Goal: Check status: Check status

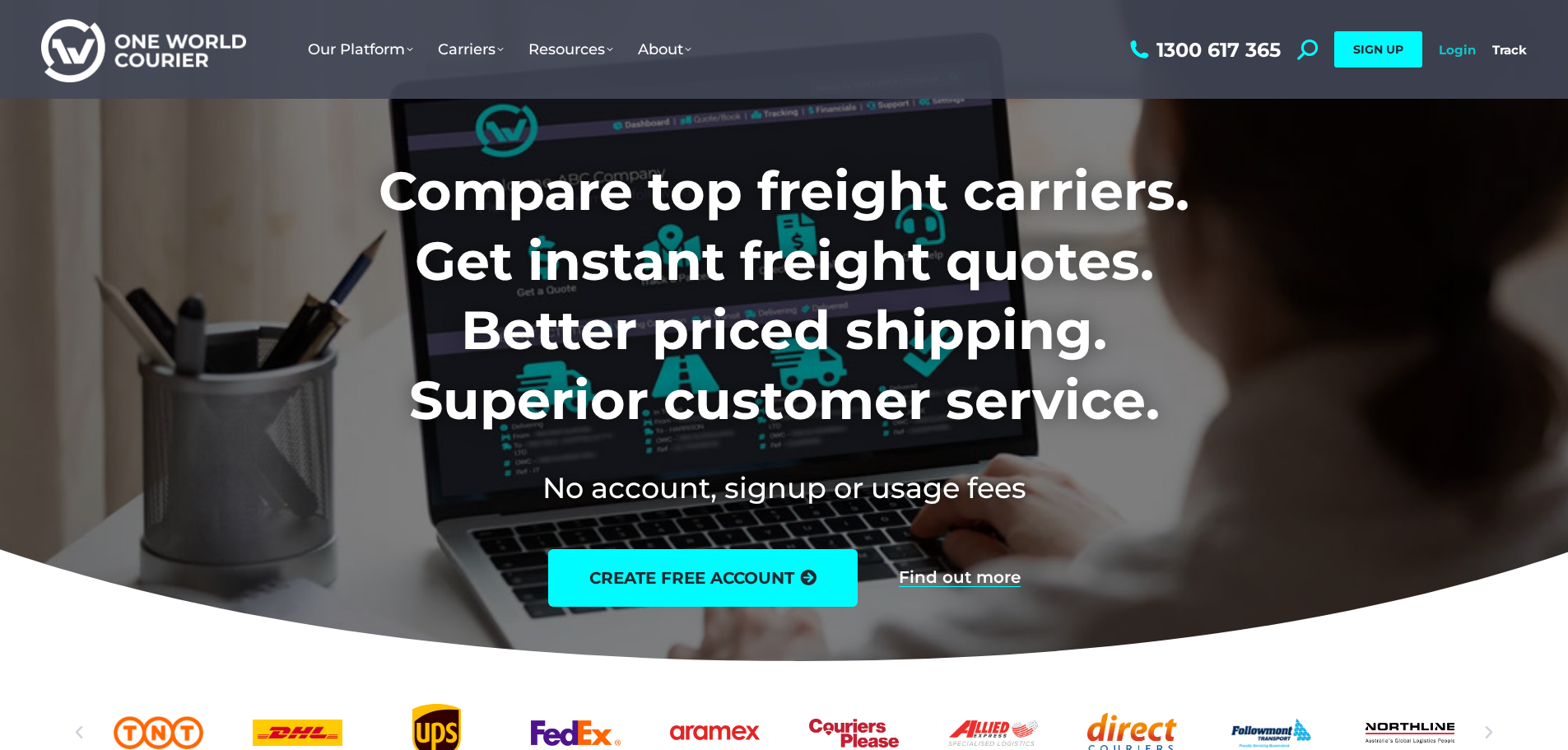
click at [1448, 48] on link "Login" at bounding box center [1458, 50] width 37 height 16
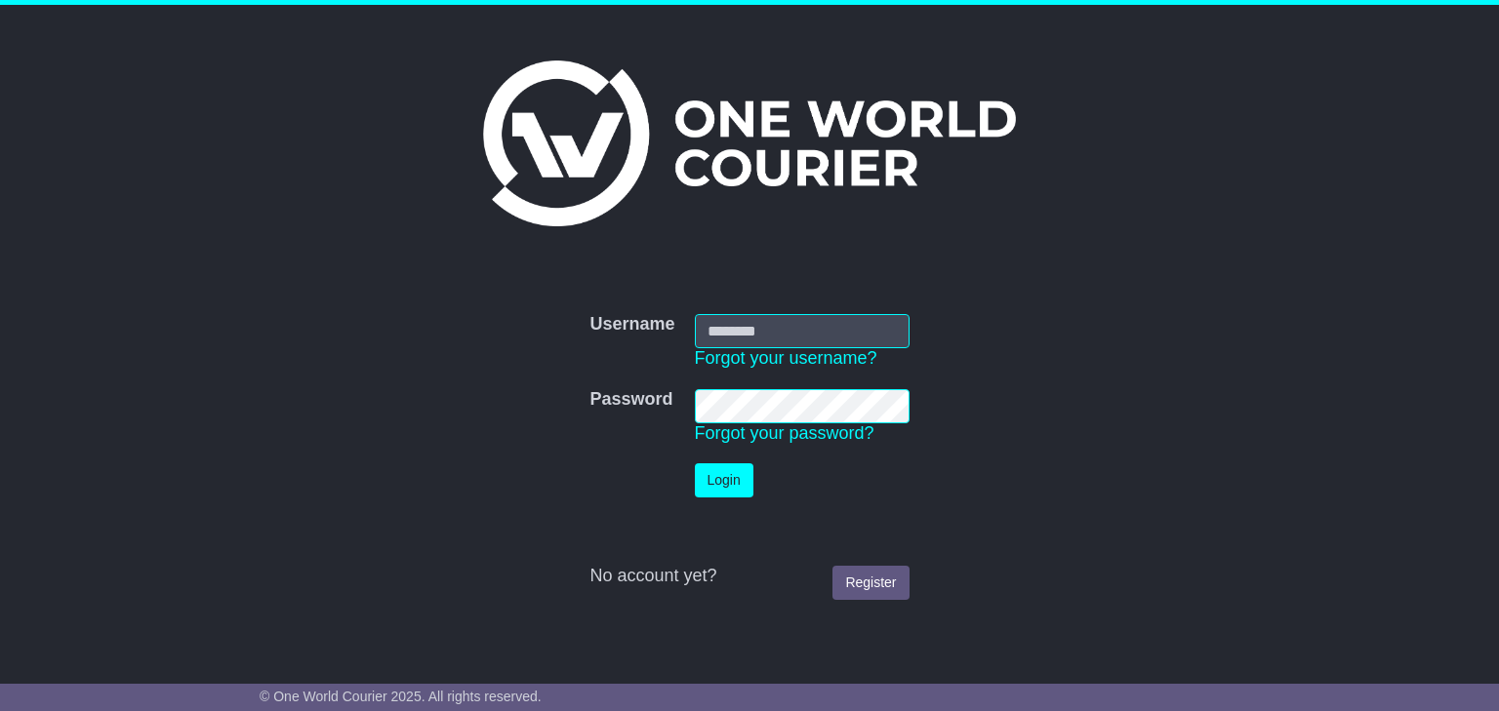
type input "**********"
click at [725, 488] on button "Login" at bounding box center [724, 481] width 59 height 34
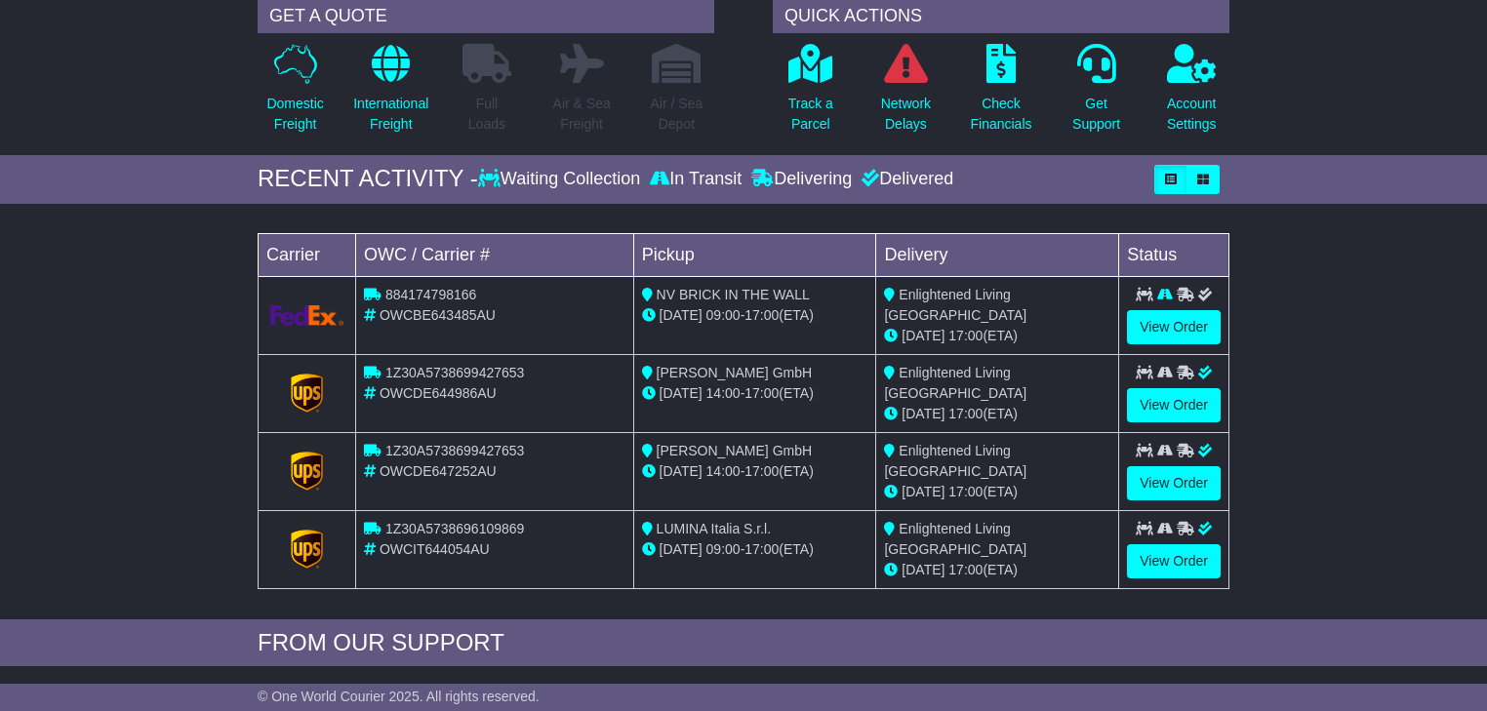
scroll to position [156, 0]
click at [1187, 334] on link "View Order" at bounding box center [1174, 326] width 94 height 34
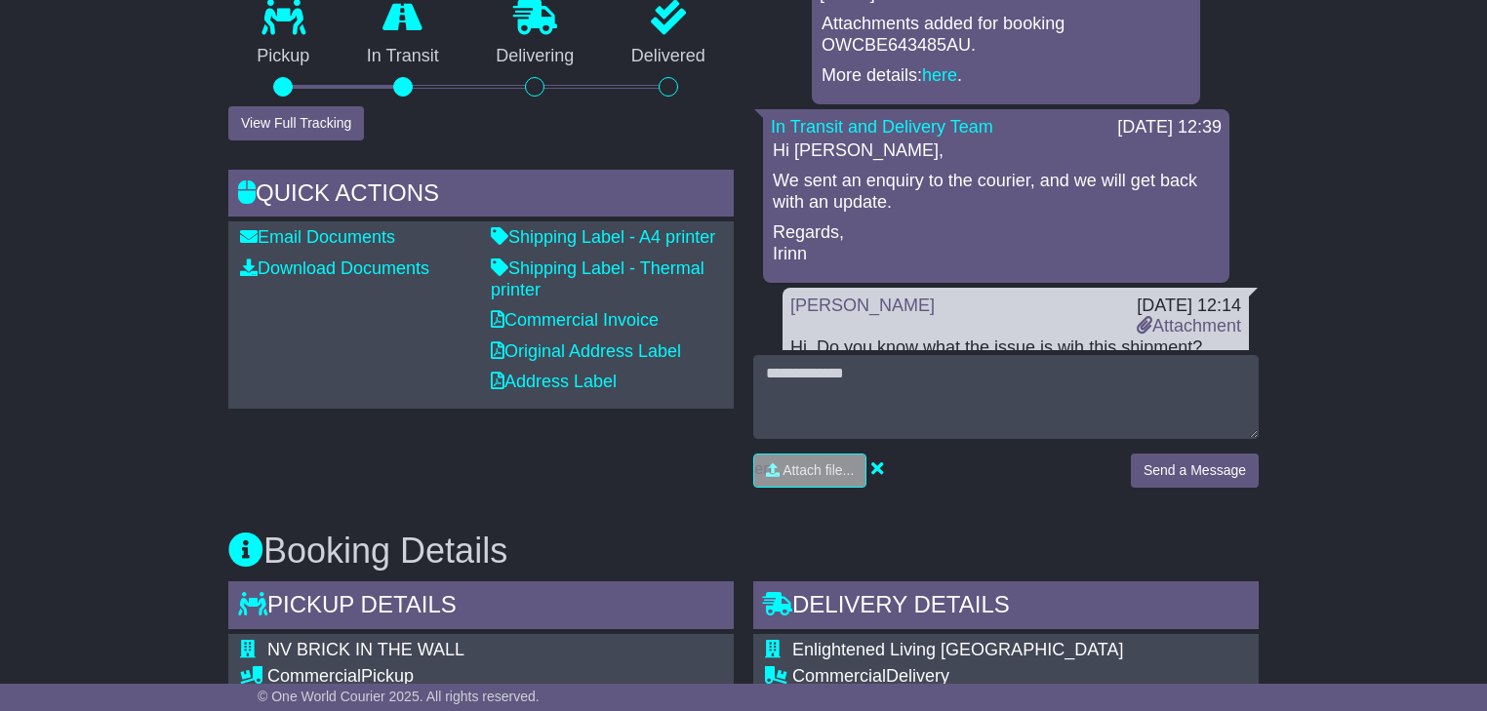
scroll to position [390, 0]
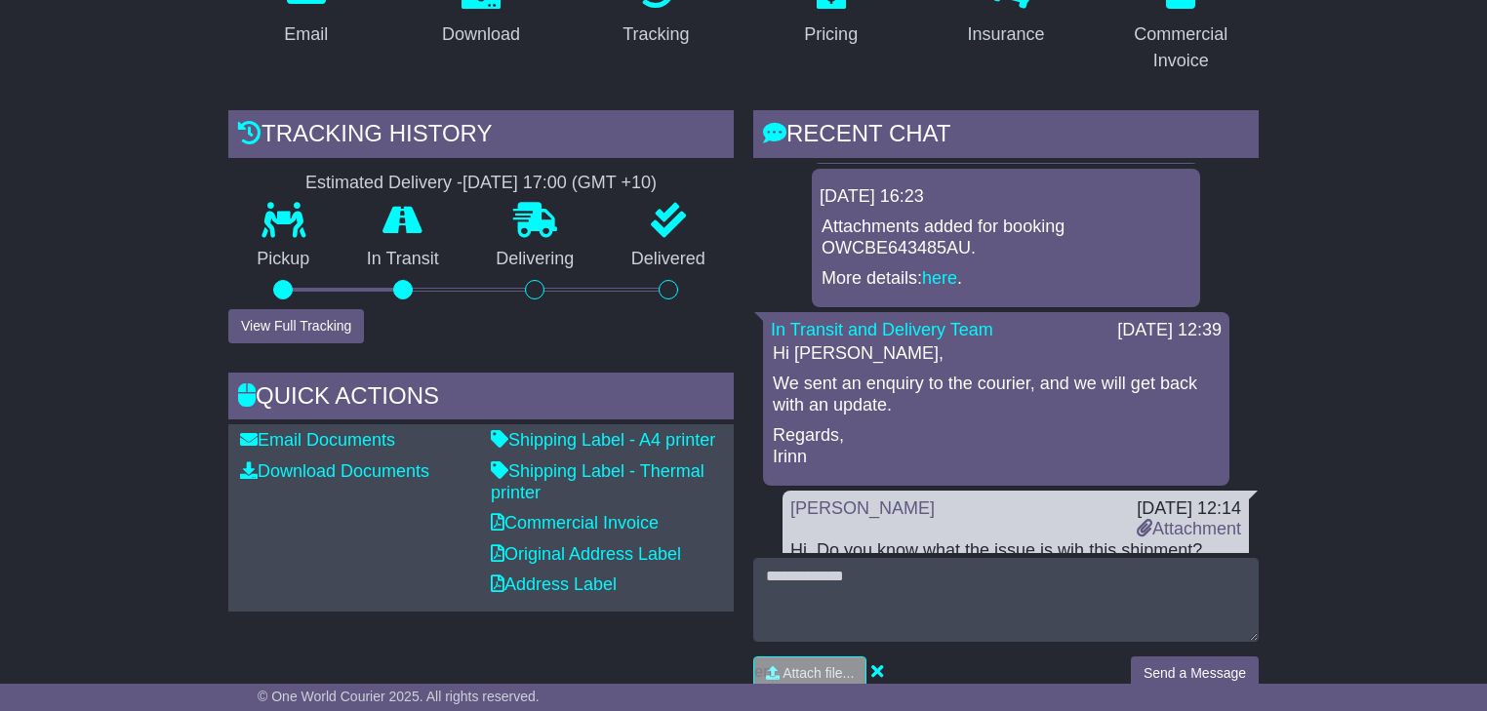
click at [933, 374] on p "We sent an enquiry to the courier, and we will get back with an update." at bounding box center [996, 395] width 447 height 42
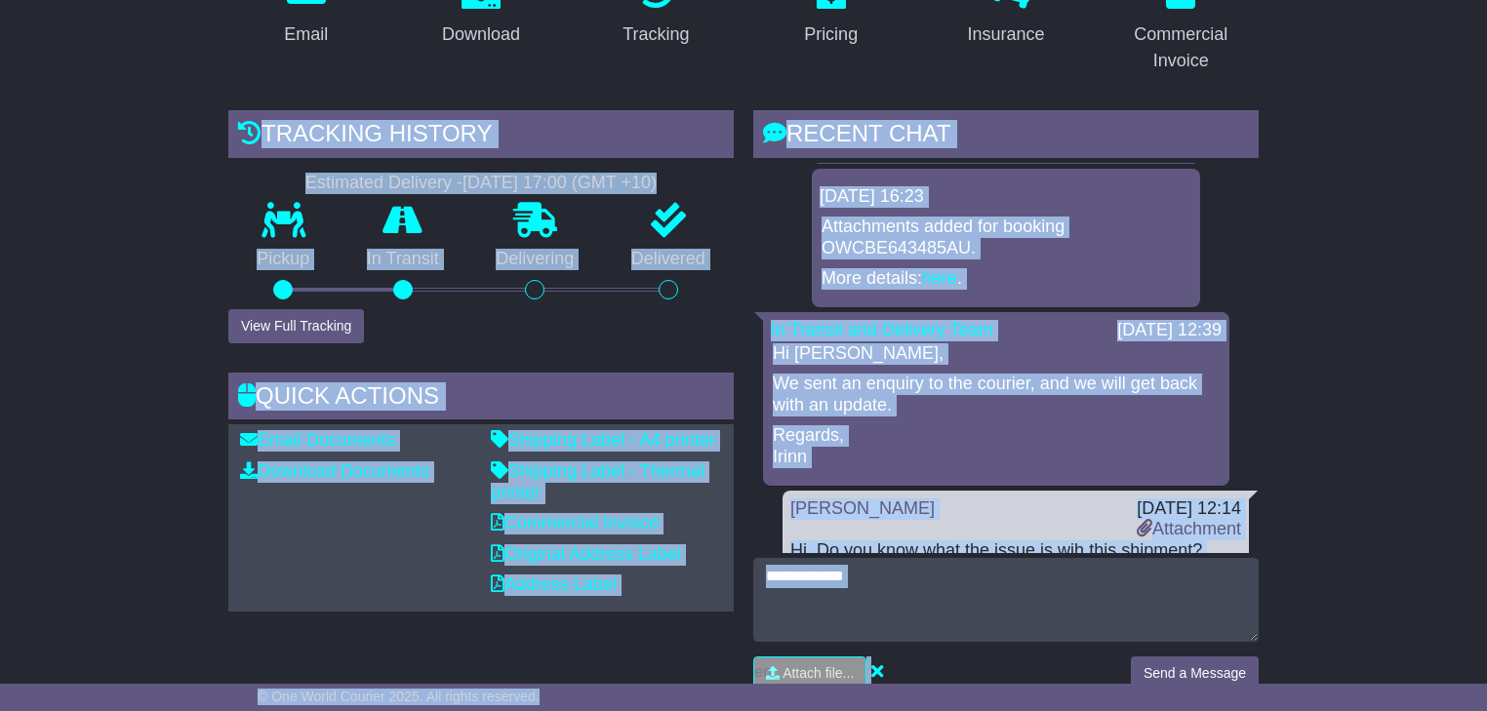
click at [963, 191] on div "15 Sep 2025 16:23 Attachments added for booking OWCBE643485AU. More details: he…" at bounding box center [1006, 238] width 388 height 139
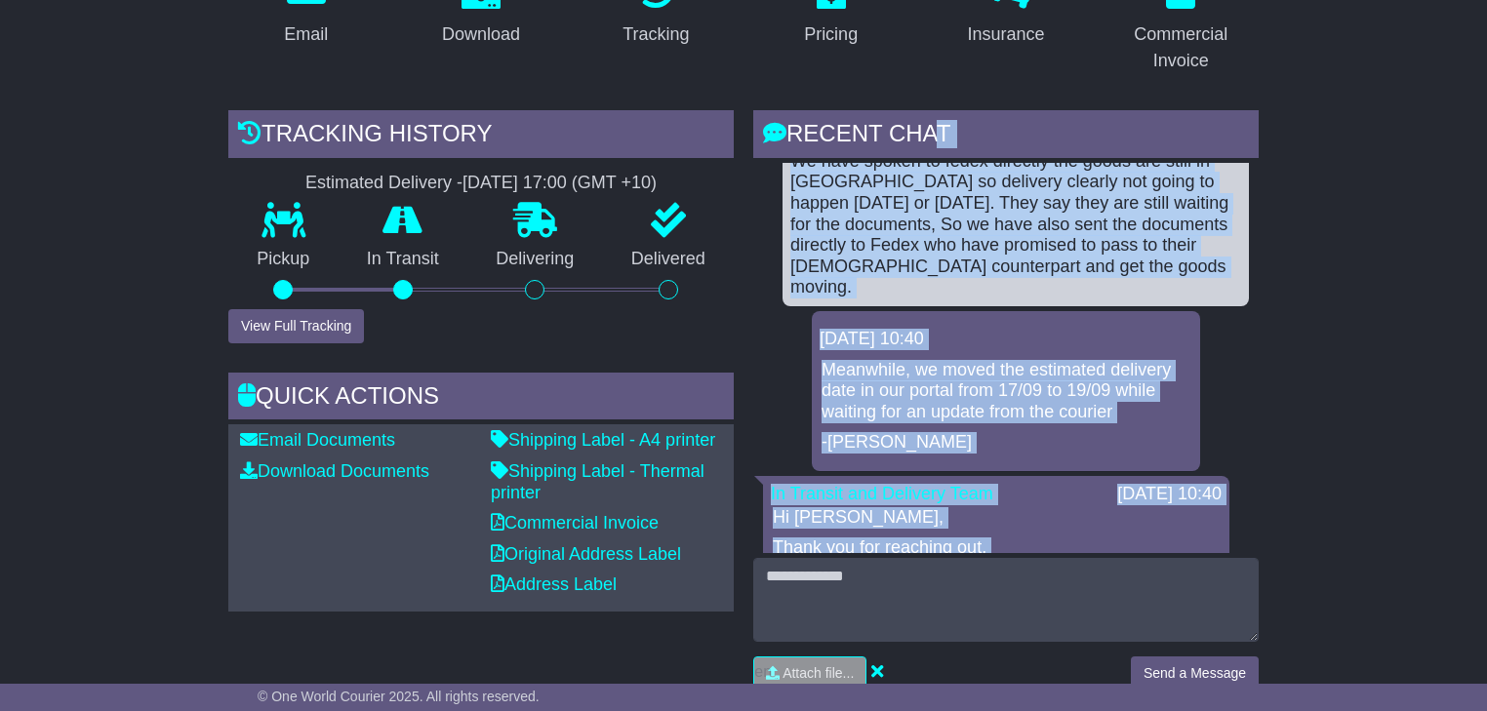
scroll to position [0, 0]
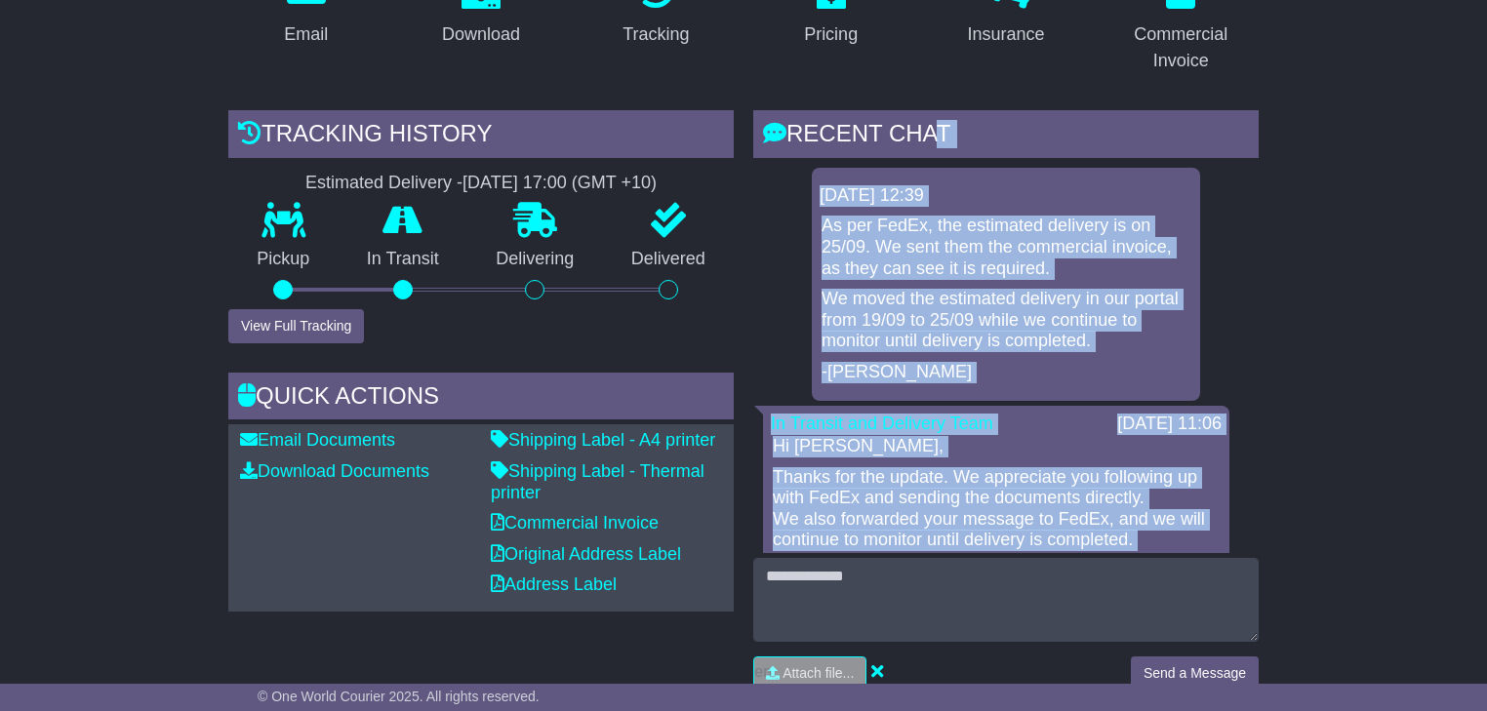
drag, startPoint x: 1204, startPoint y: 532, endPoint x: 922, endPoint y: 125, distance: 495.2
click at [922, 125] on div "RECENT CHAT Loading... No messages 18 Sep 2025 12:39 As per FedEx, the estimate…" at bounding box center [1006, 407] width 506 height 595
copy div "AT Loading... No messages 18 Sep 2025 12:39 As per FedEx, the estimated deliver…"
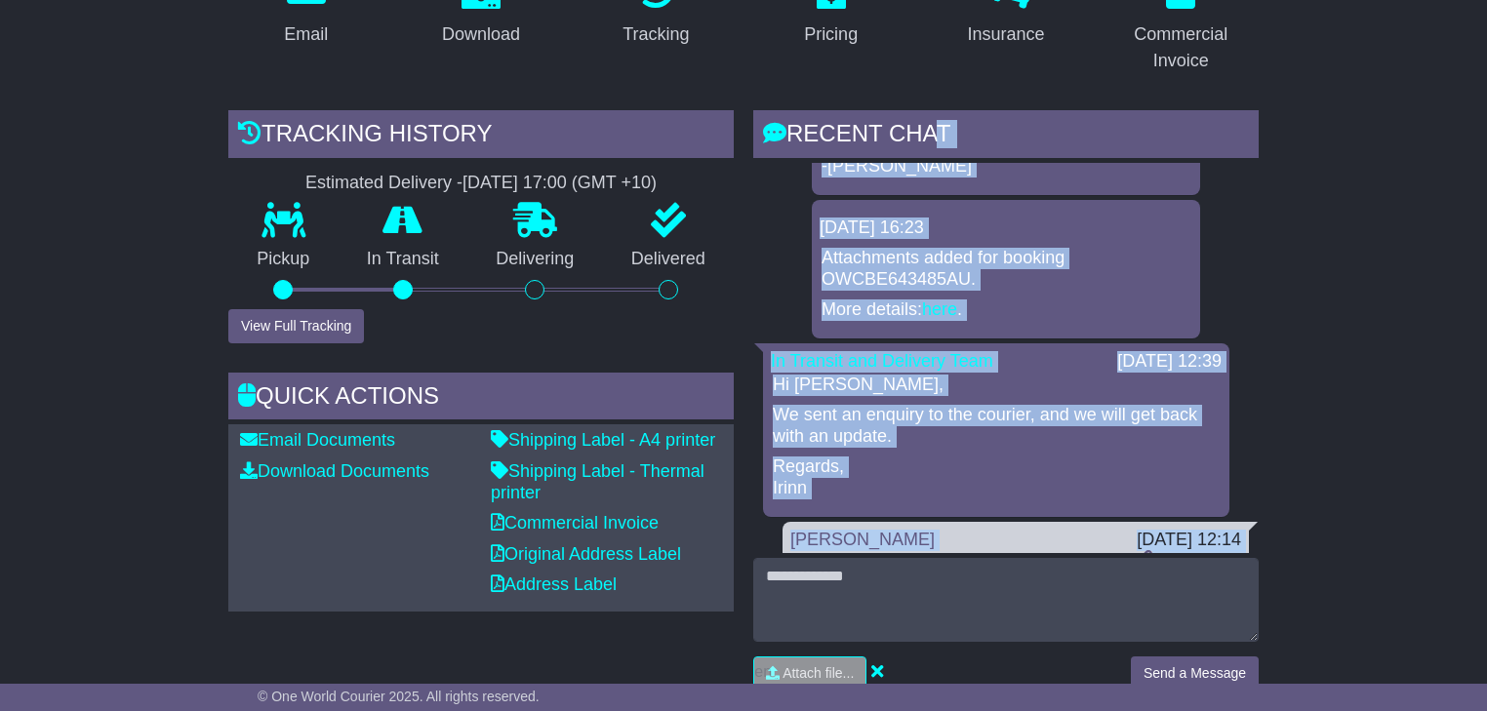
scroll to position [1827, 0]
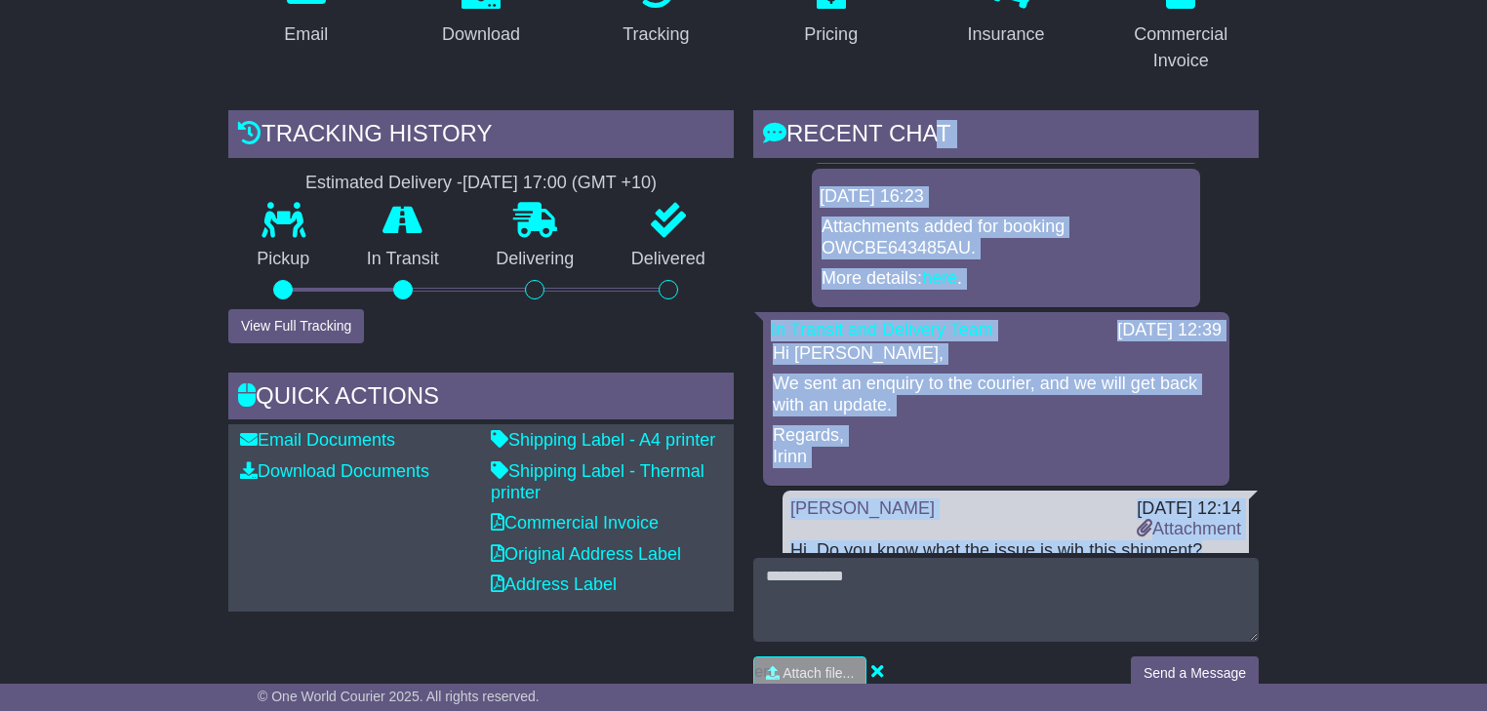
click at [992, 426] on p "Regards, Irinn" at bounding box center [996, 447] width 447 height 42
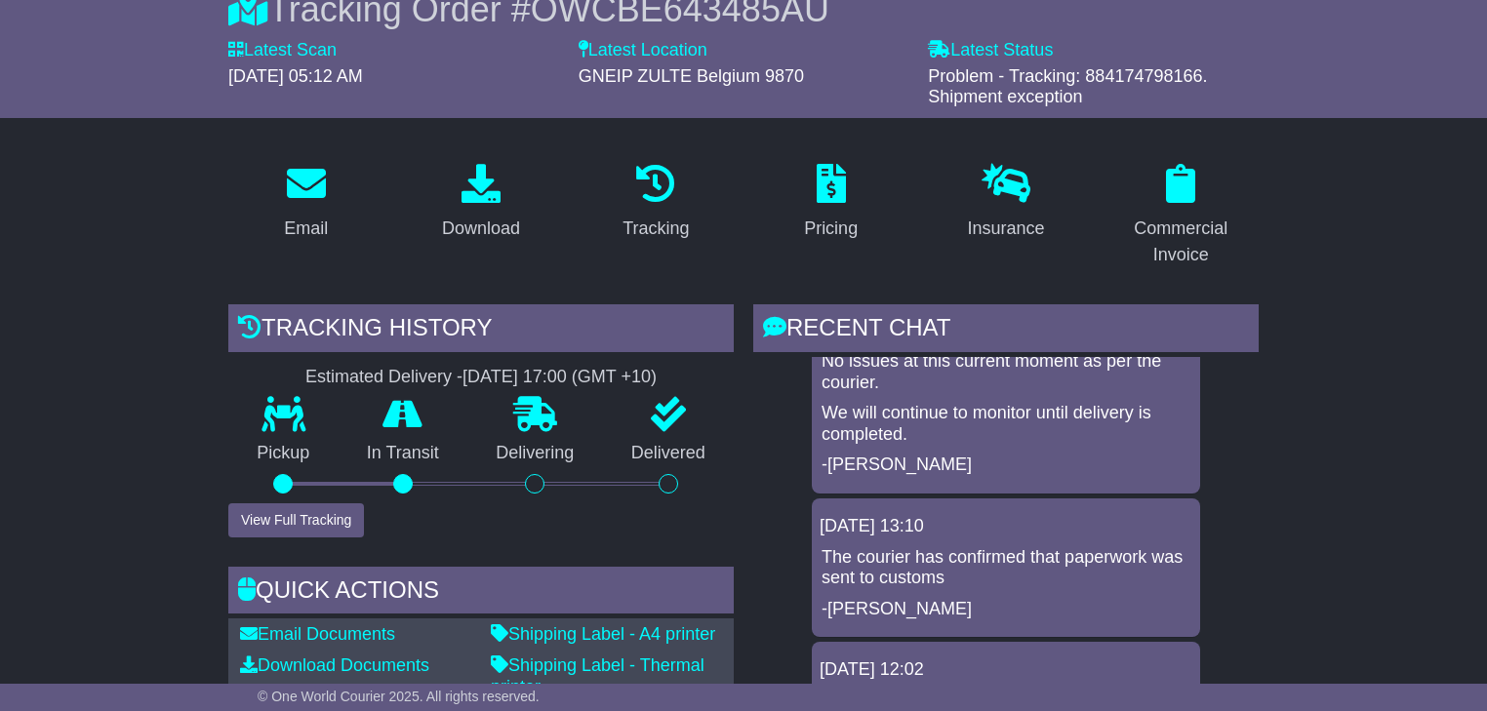
scroll to position [234, 0]
